Goal: Use online tool/utility: Utilize a website feature to perform a specific function

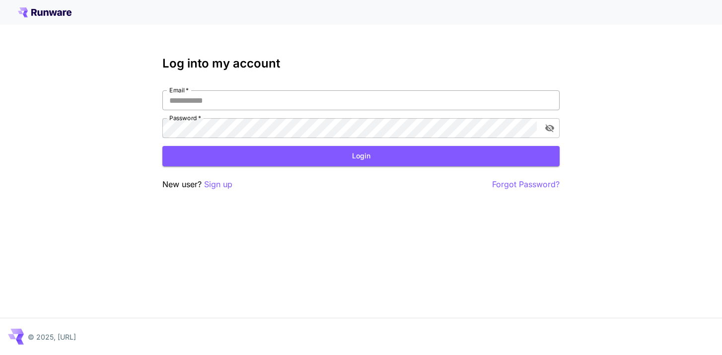
click at [336, 103] on input "Email   *" at bounding box center [360, 100] width 397 height 20
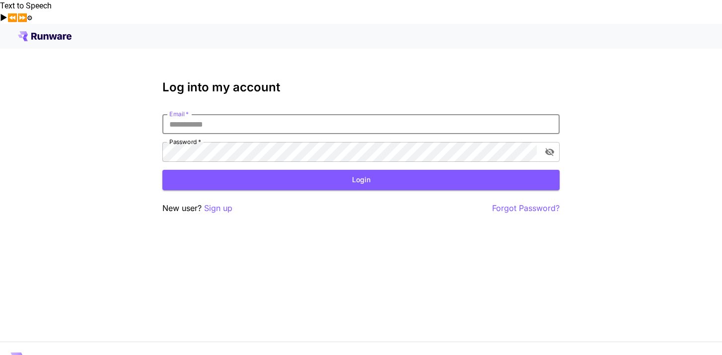
click at [280, 114] on input "Email   *" at bounding box center [360, 124] width 397 height 20
type input "**********"
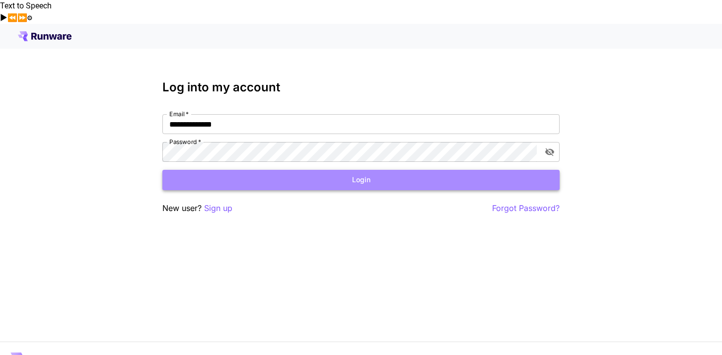
click at [369, 170] on button "Login" at bounding box center [360, 180] width 397 height 20
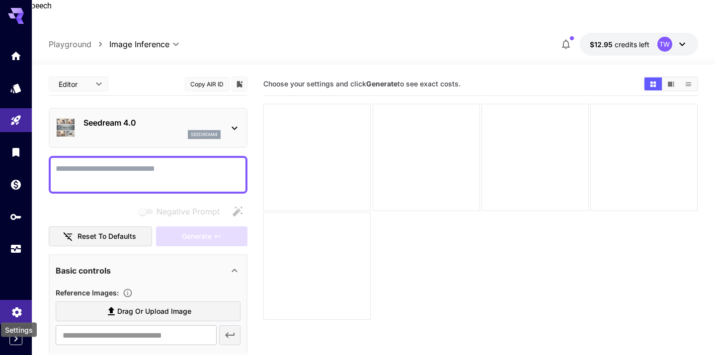
click at [16, 307] on icon "Settings" at bounding box center [16, 309] width 9 height 10
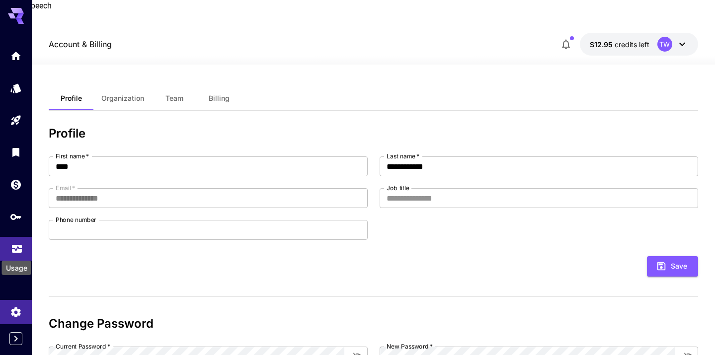
click at [17, 251] on icon "Usage" at bounding box center [17, 248] width 10 height 5
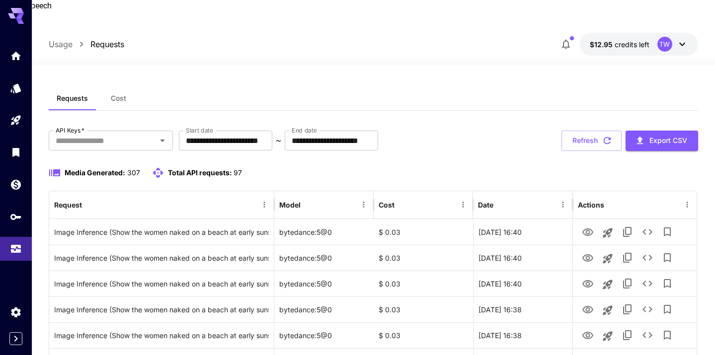
click at [124, 94] on span "Cost" at bounding box center [118, 98] width 15 height 9
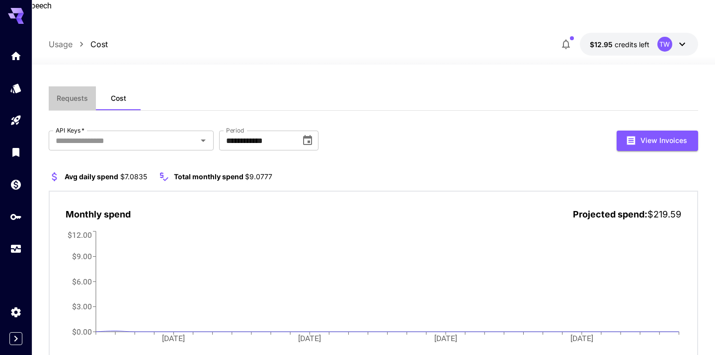
click at [70, 94] on span "Requests" at bounding box center [72, 98] width 31 height 9
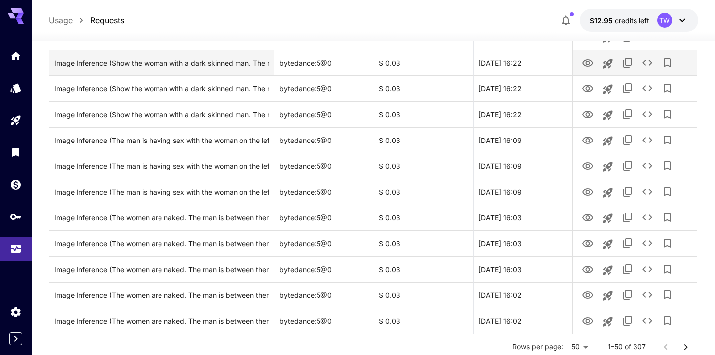
scroll to position [1187, 0]
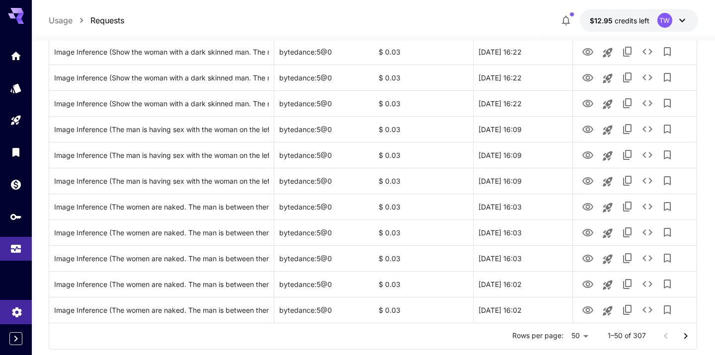
click at [6, 304] on link at bounding box center [16, 312] width 32 height 24
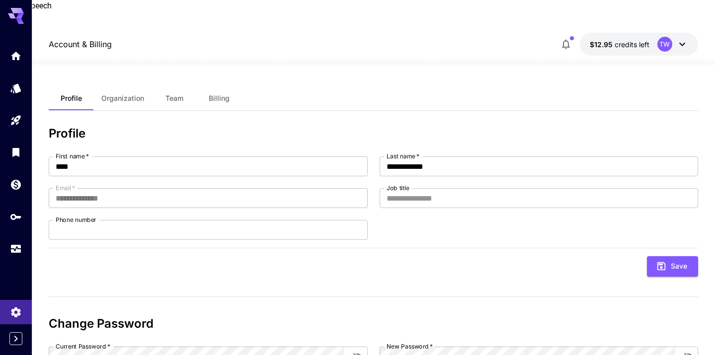
click at [119, 94] on span "Organization" at bounding box center [122, 98] width 43 height 9
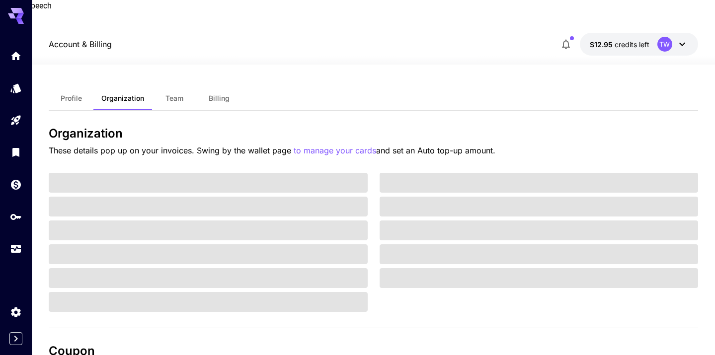
click at [172, 94] on span "Team" at bounding box center [174, 98] width 18 height 9
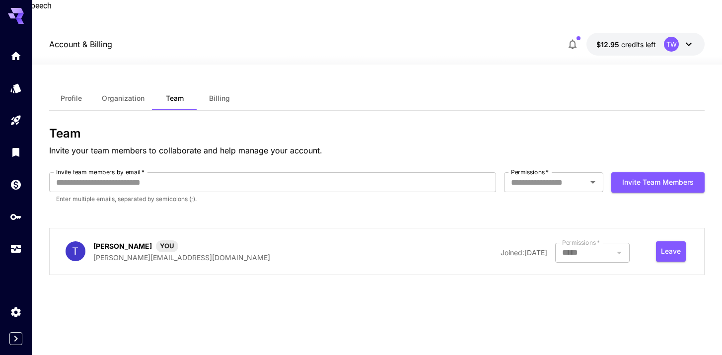
click at [619, 243] on div at bounding box center [592, 253] width 74 height 20
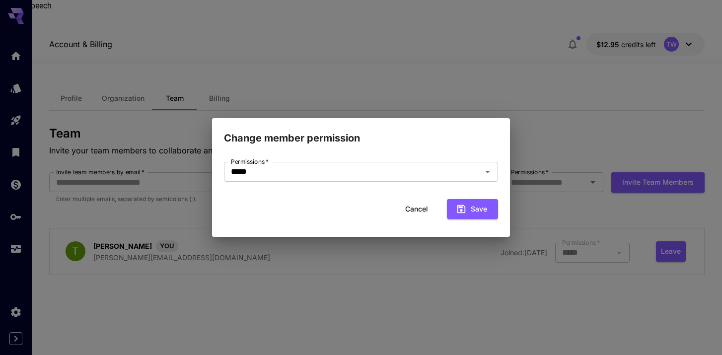
click at [415, 207] on button "Cancel" at bounding box center [416, 209] width 45 height 20
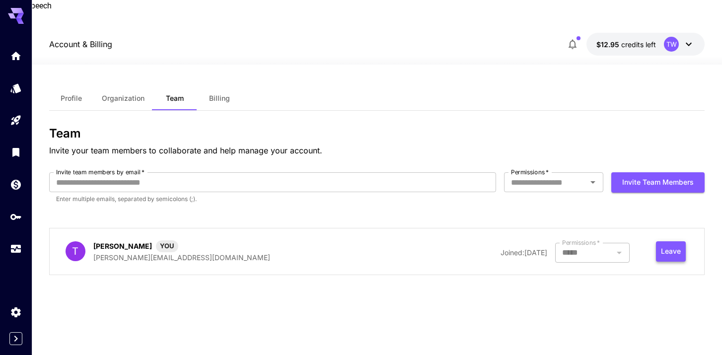
click at [669, 241] on button "Leave" at bounding box center [671, 251] width 30 height 20
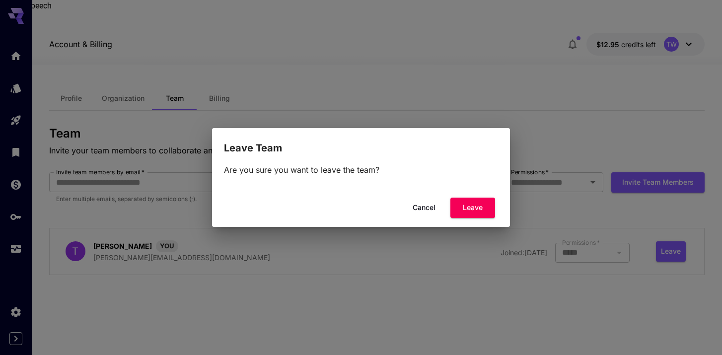
click at [426, 211] on button "Cancel" at bounding box center [424, 208] width 45 height 20
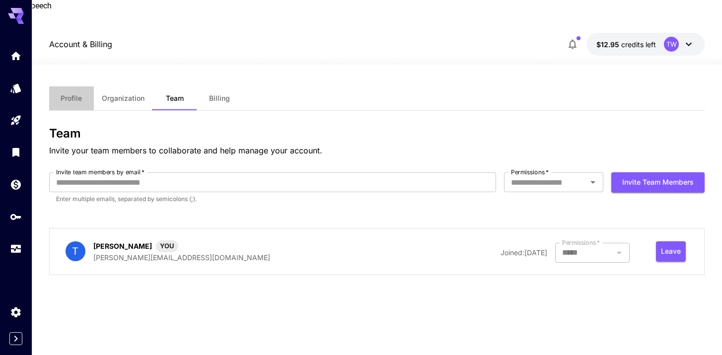
click at [67, 94] on span "Profile" at bounding box center [71, 98] width 21 height 9
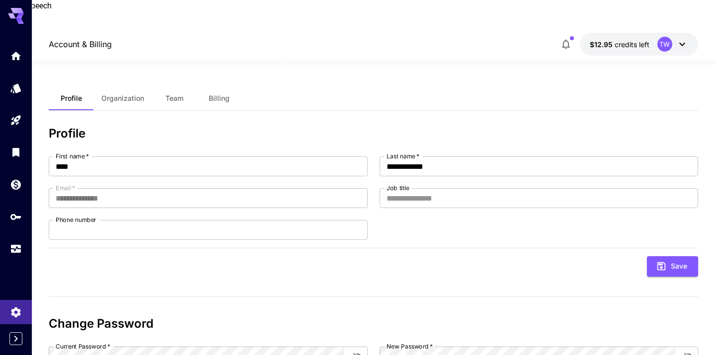
click at [13, 13] on icon at bounding box center [16, 16] width 16 height 16
click at [11, 51] on icon "Home" at bounding box center [17, 53] width 12 height 12
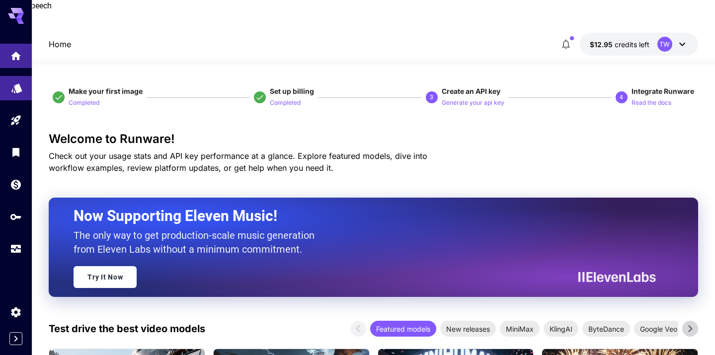
click at [11, 93] on link at bounding box center [16, 88] width 32 height 24
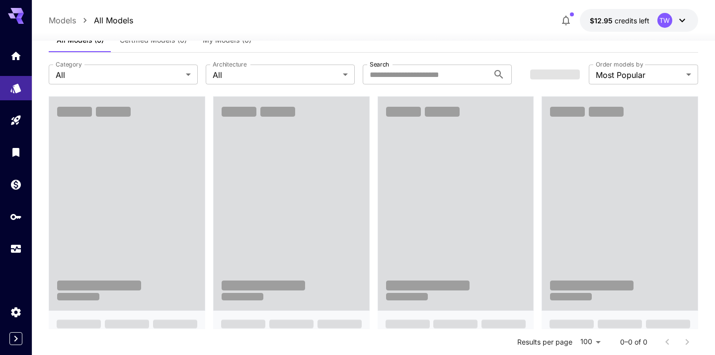
scroll to position [52, 0]
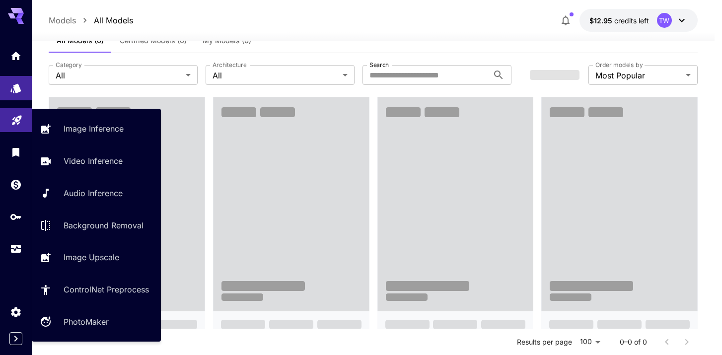
click at [20, 122] on icon "Playground" at bounding box center [17, 119] width 12 height 12
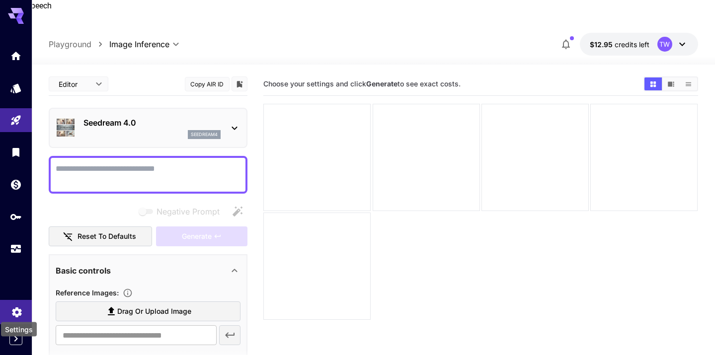
click at [17, 312] on icon "Settings" at bounding box center [16, 309] width 9 height 10
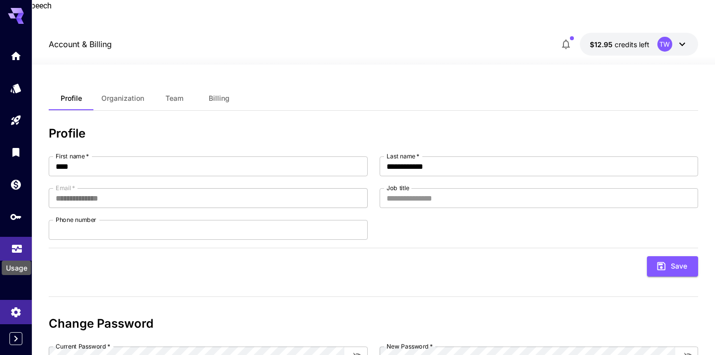
click at [12, 254] on div "Usage" at bounding box center [16, 265] width 31 height 22
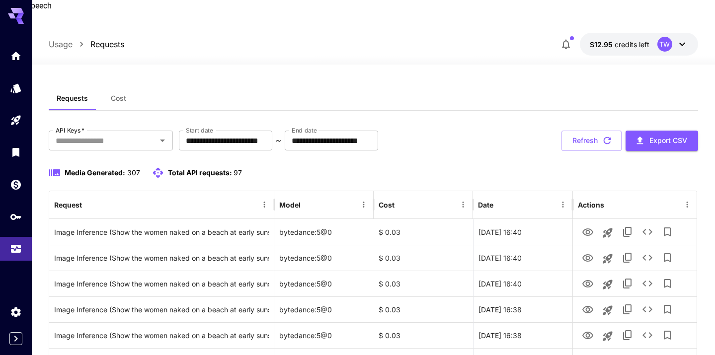
click at [682, 38] on icon at bounding box center [682, 44] width 12 height 12
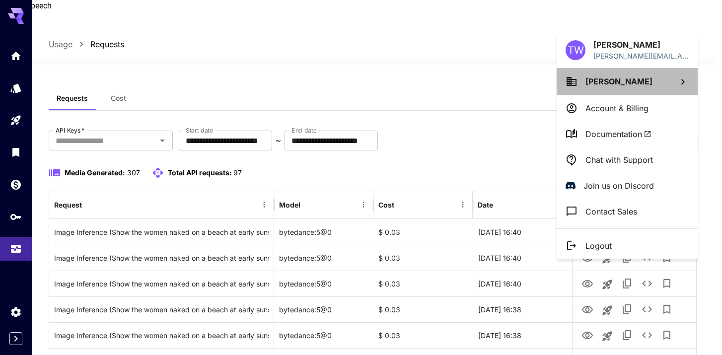
click at [614, 83] on span "[PERSON_NAME]" at bounding box center [618, 81] width 67 height 10
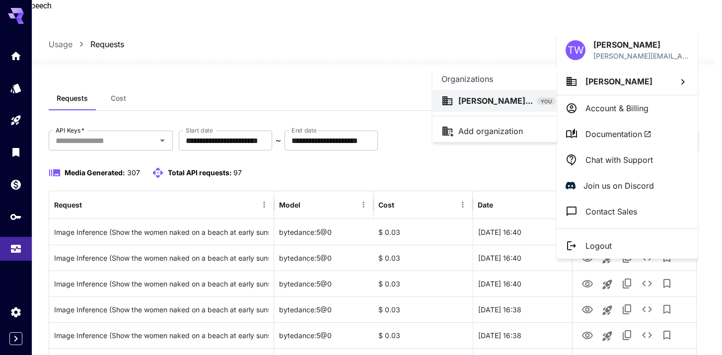
click at [499, 33] on div at bounding box center [361, 177] width 722 height 355
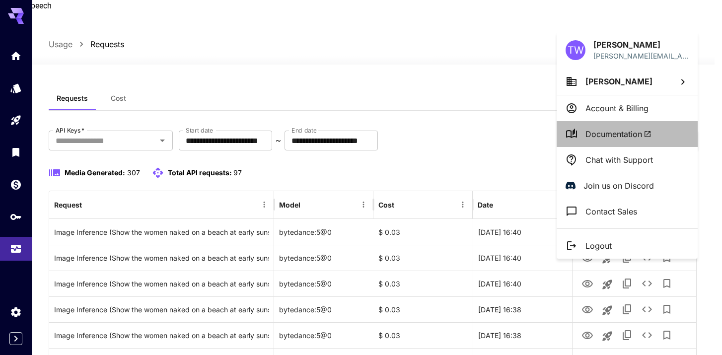
click at [614, 136] on span "Documentation" at bounding box center [618, 134] width 66 height 12
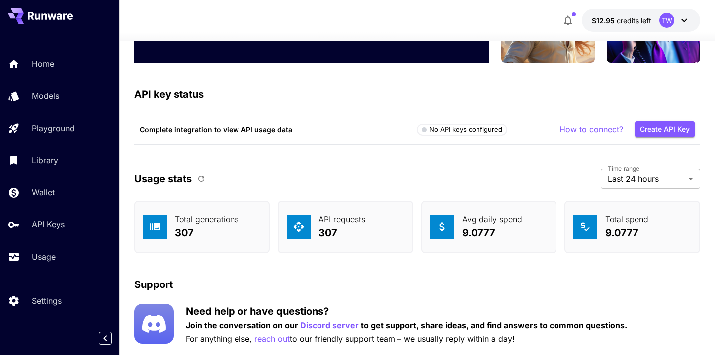
scroll to position [3215, 0]
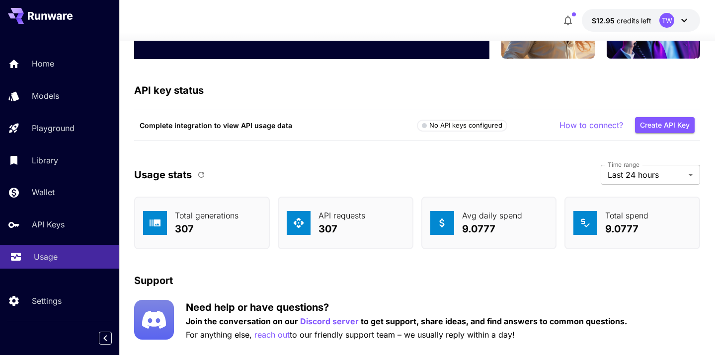
drag, startPoint x: 42, startPoint y: 255, endPoint x: 36, endPoint y: 261, distance: 8.4
click at [42, 255] on p "Usage" at bounding box center [46, 257] width 24 height 12
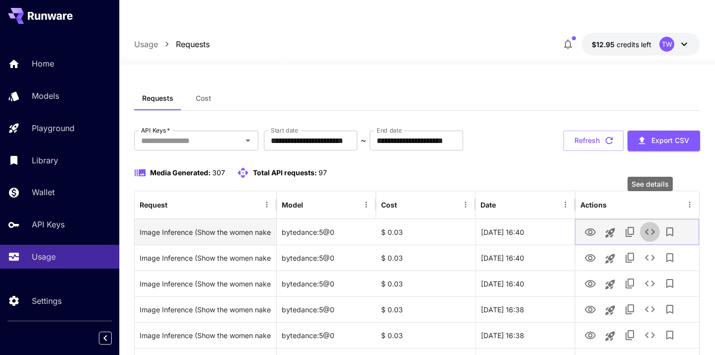
click at [650, 226] on icon "See details" at bounding box center [650, 232] width 12 height 12
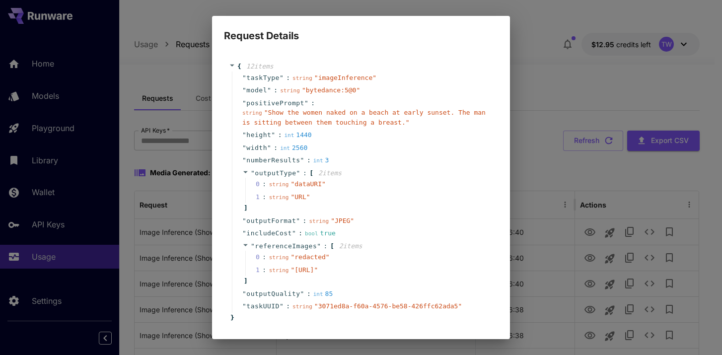
click at [571, 66] on div "Request Details { 12 item s " taskType " : string " imageInference " " model " …" at bounding box center [361, 177] width 722 height 355
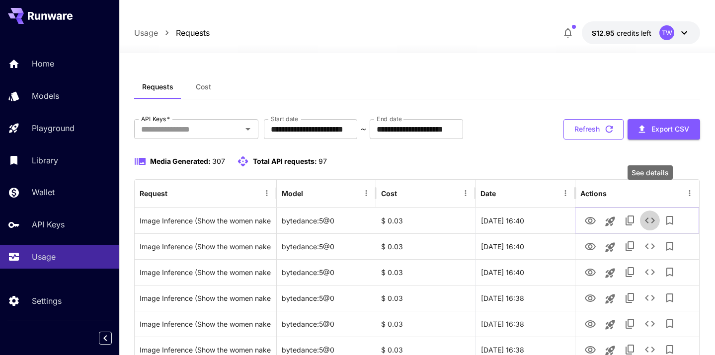
scroll to position [13, 0]
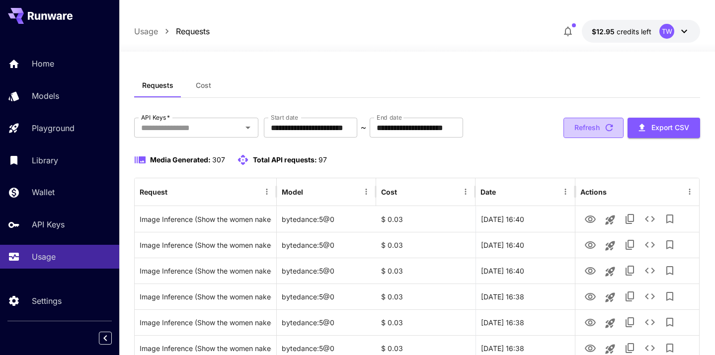
click at [615, 118] on button "Refresh" at bounding box center [593, 128] width 60 height 20
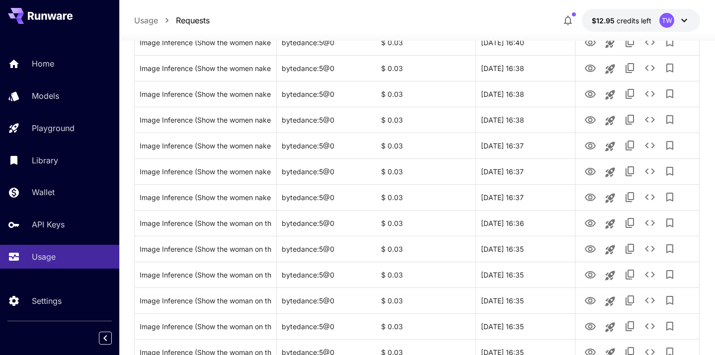
scroll to position [0, 0]
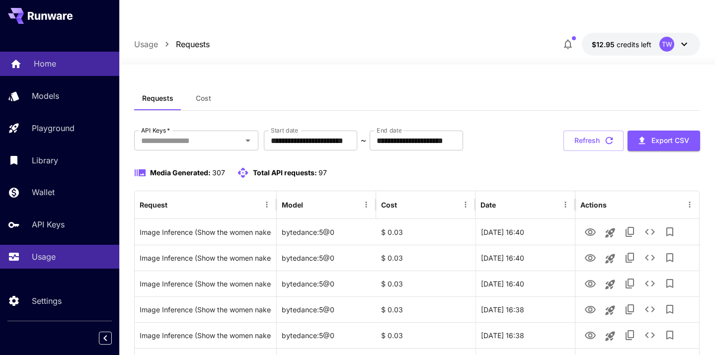
click at [42, 61] on p "Home" at bounding box center [45, 64] width 22 height 12
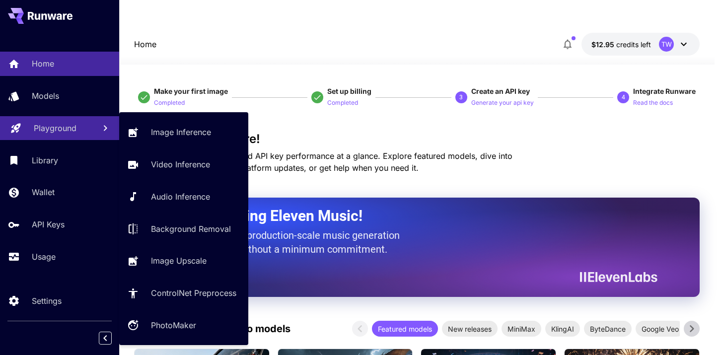
click at [47, 132] on p "Playground" at bounding box center [55, 128] width 43 height 12
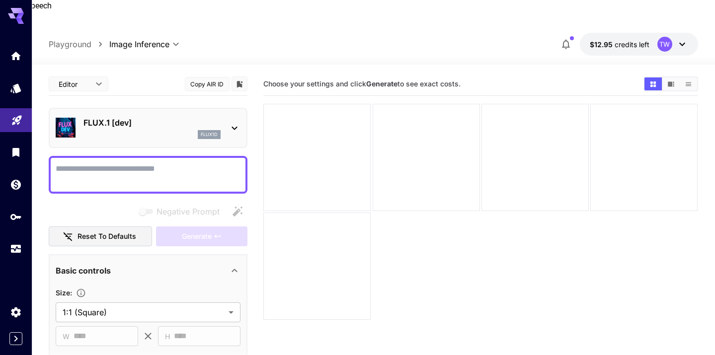
drag, startPoint x: 106, startPoint y: 200, endPoint x: 87, endPoint y: 219, distance: 26.0
click at [106, 202] on div "Negative Prompt Reset to defaults Generate" at bounding box center [148, 224] width 199 height 45
click at [91, 226] on button "Reset to defaults" at bounding box center [100, 236] width 103 height 20
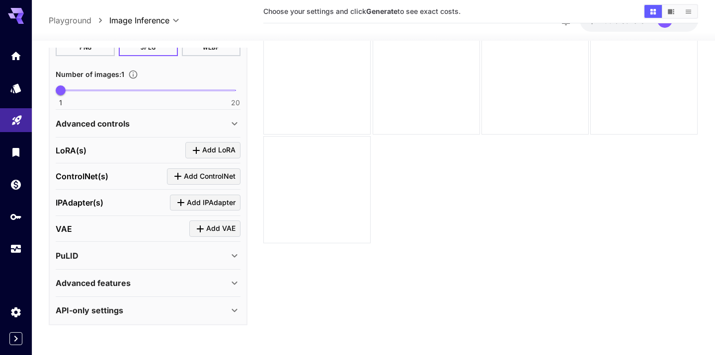
scroll to position [302, 0]
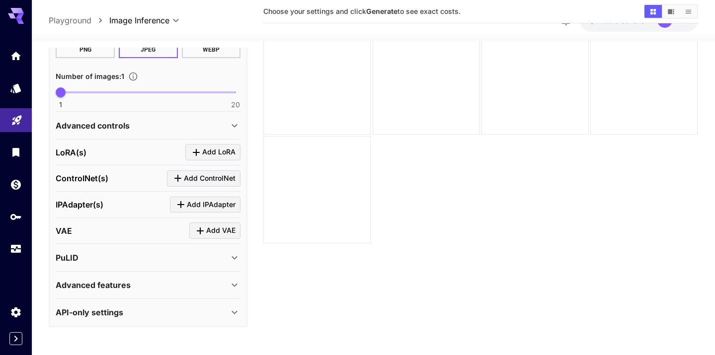
click at [156, 279] on div "Advanced features" at bounding box center [142, 285] width 173 height 12
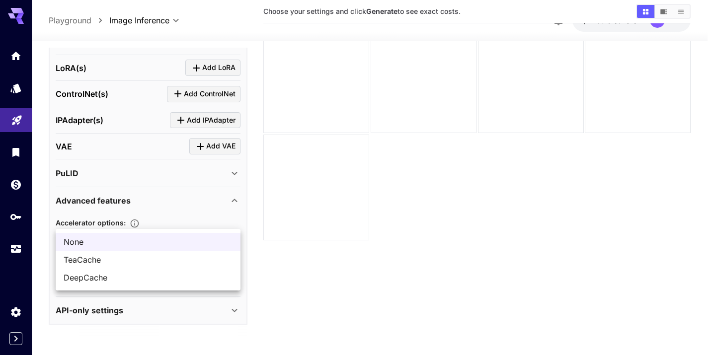
click at [224, 220] on body "**********" at bounding box center [357, 164] width 715 height 434
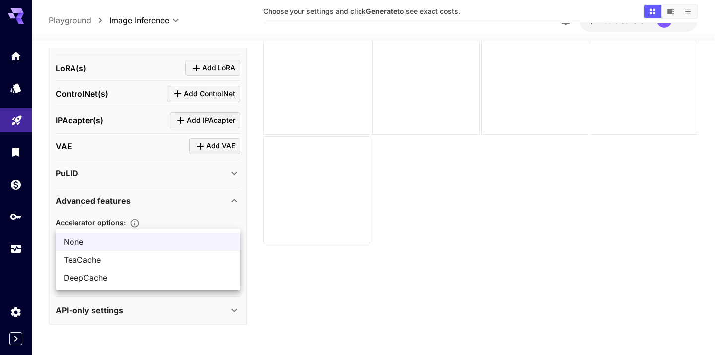
click at [224, 220] on div at bounding box center [361, 177] width 722 height 355
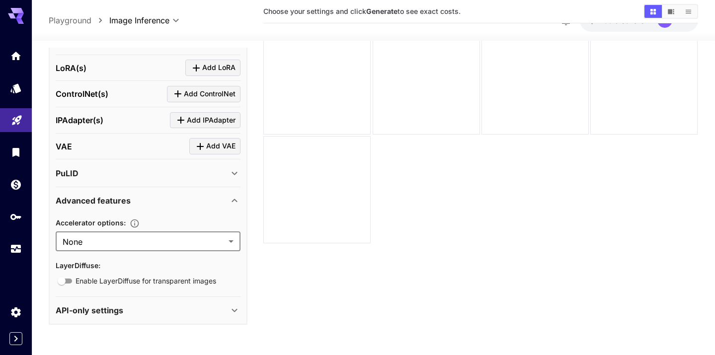
scroll to position [78, 0]
click at [229, 304] on icon at bounding box center [234, 310] width 12 height 12
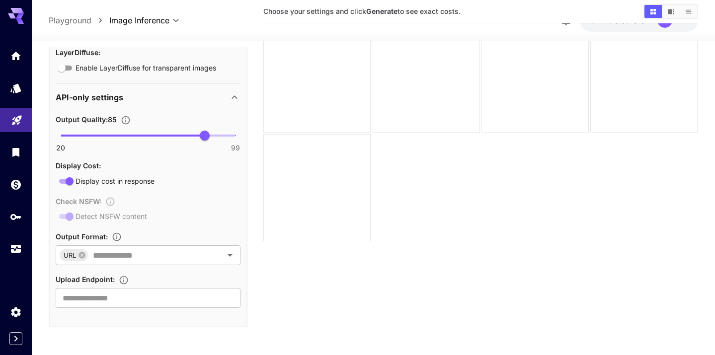
scroll to position [602, 0]
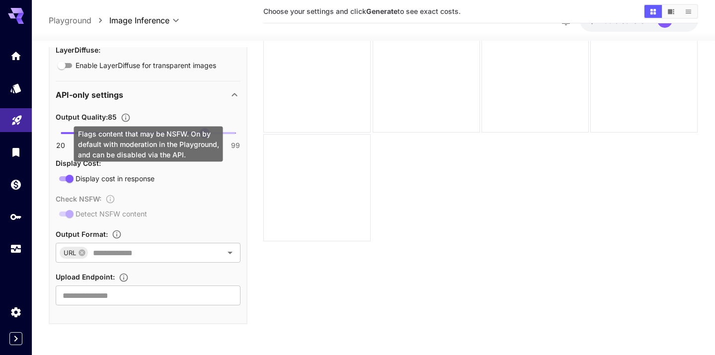
click at [69, 193] on div "Check NSFW : Detect NSFW content" at bounding box center [148, 206] width 185 height 27
click at [115, 193] on div "Check NSFW : Detect NSFW content" at bounding box center [148, 206] width 185 height 27
click at [68, 194] on div "Check NSFW : Detect NSFW content" at bounding box center [148, 206] width 185 height 27
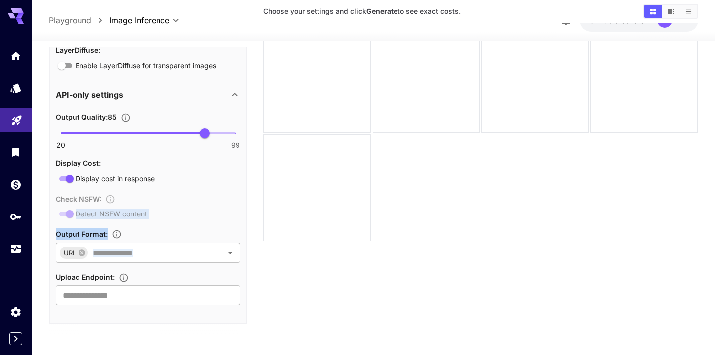
drag, startPoint x: 69, startPoint y: 190, endPoint x: 32, endPoint y: 186, distance: 36.9
click at [32, 186] on section "**********" at bounding box center [373, 182] width 683 height 393
click at [216, 200] on div "Output Quality : 85 20 99 85 Display Cost : Display cost in response Check NSFW…" at bounding box center [148, 208] width 185 height 195
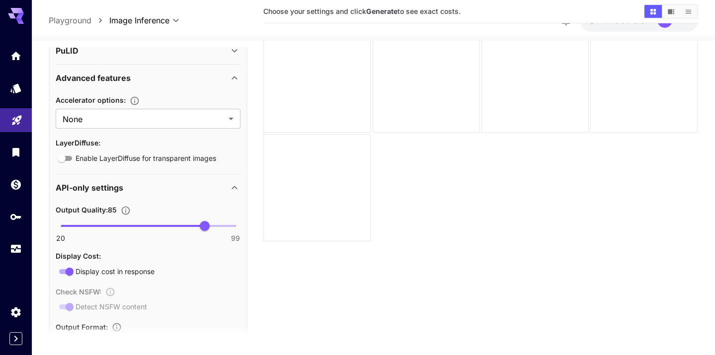
scroll to position [509, 0]
type input "**"
drag, startPoint x: 147, startPoint y: 211, endPoint x: 143, endPoint y: 219, distance: 9.1
click at [143, 219] on div "Output Quality : 57 20 99 57 Display Cost : Display cost in response Check NSFW…" at bounding box center [148, 301] width 185 height 195
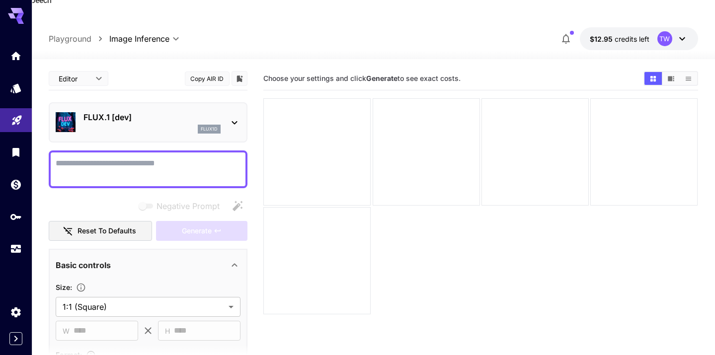
scroll to position [0, 0]
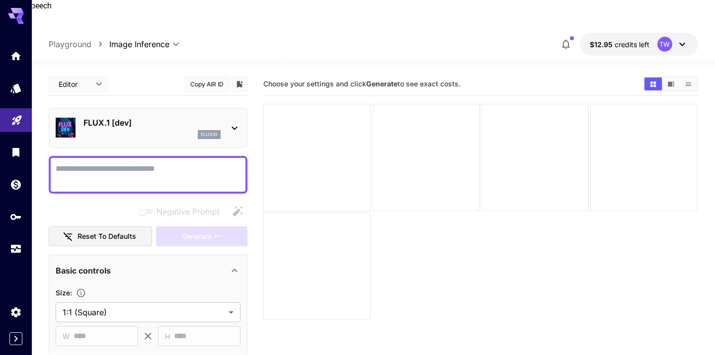
click at [237, 122] on icon at bounding box center [234, 128] width 12 height 12
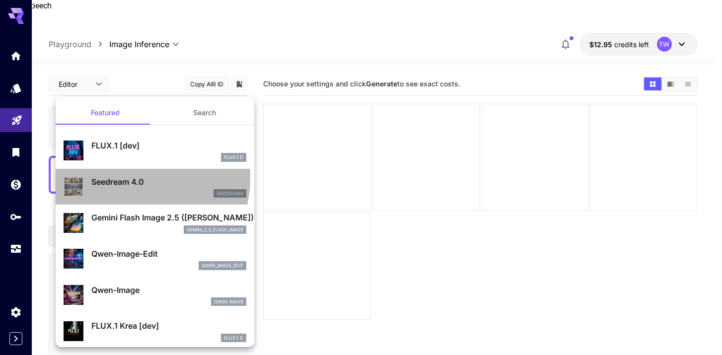
click at [121, 177] on p "Seedream 4.0" at bounding box center [168, 182] width 155 height 12
type input "**********"
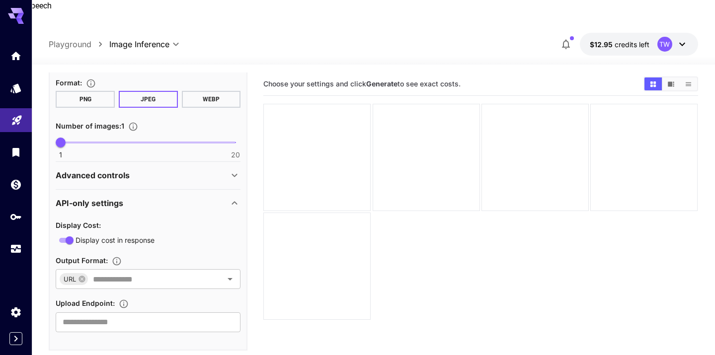
scroll to position [345, 0]
click at [239, 168] on icon at bounding box center [234, 174] width 12 height 12
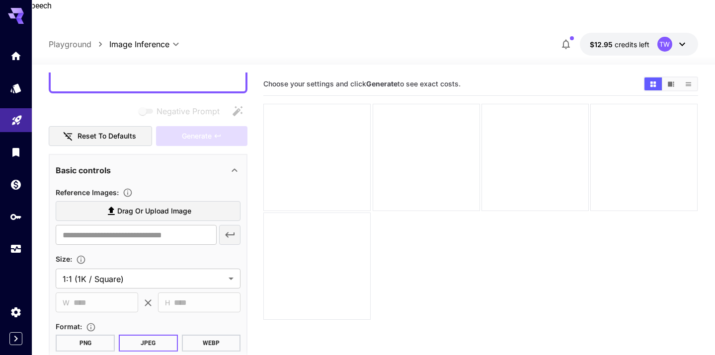
scroll to position [0, 0]
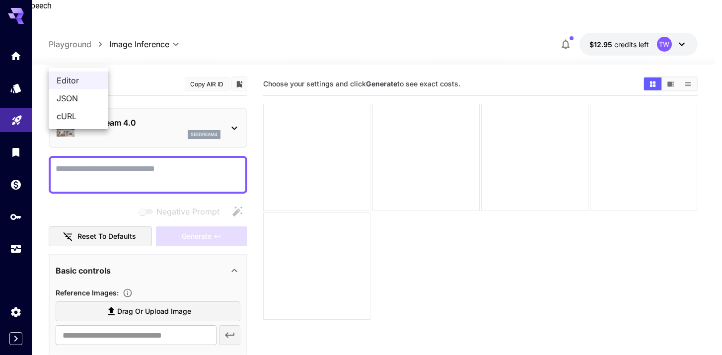
click at [98, 58] on body "**********" at bounding box center [361, 241] width 722 height 434
click at [98, 58] on div at bounding box center [361, 177] width 722 height 355
